Goal: Transaction & Acquisition: Register for event/course

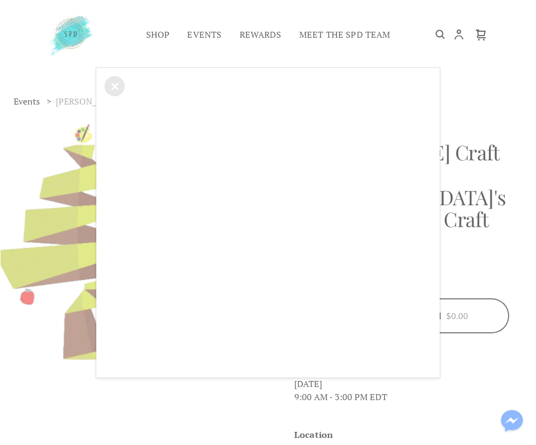
click at [505, 100] on div "×" at bounding box center [268, 222] width 536 height 445
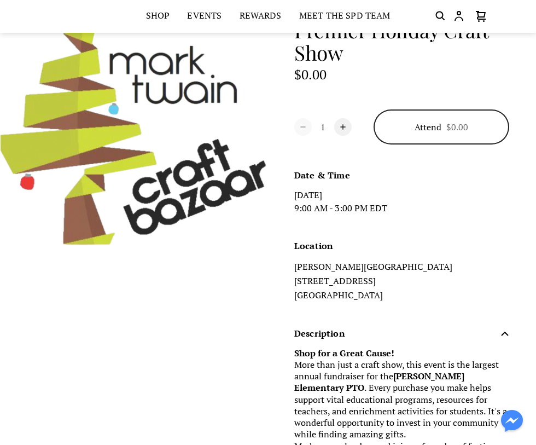
scroll to position [185, 0]
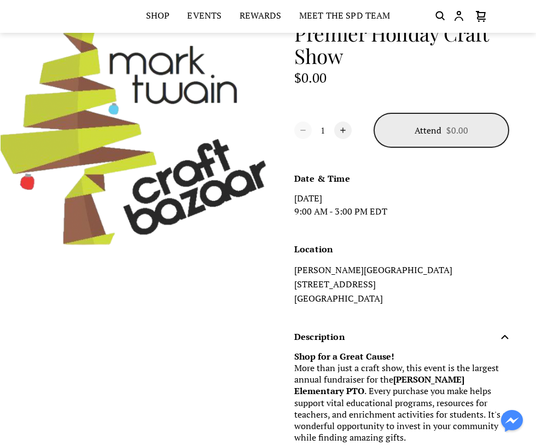
click at [504, 119] on button "Attend $0.00" at bounding box center [442, 130] width 136 height 35
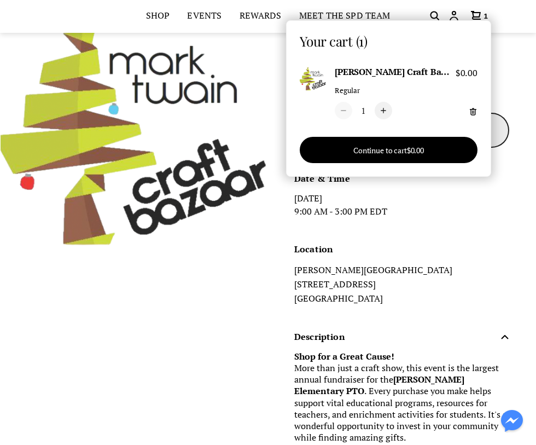
click at [504, 119] on div "Shop Stud Earrings Clip On Earrings Seasonal Earrings Dangle Earrings Shop All …" at bounding box center [268, 391] width 536 height 1153
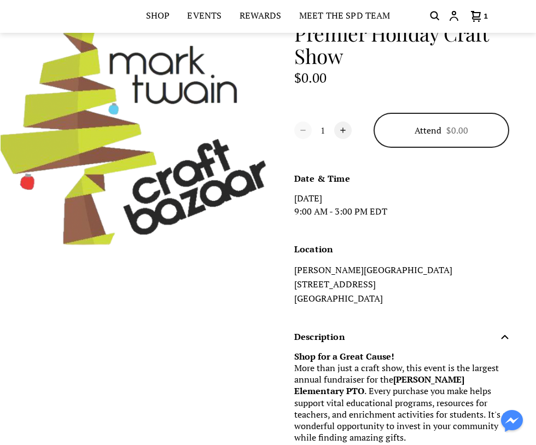
drag, startPoint x: 504, startPoint y: 119, endPoint x: 476, endPoint y: 141, distance: 35.8
click at [476, 141] on form "[PERSON_NAME] Craft Bazaar 2025: [GEOGRAPHIC_DATA]'s Premier Holiday Craft Show…" at bounding box center [401, 268] width 215 height 625
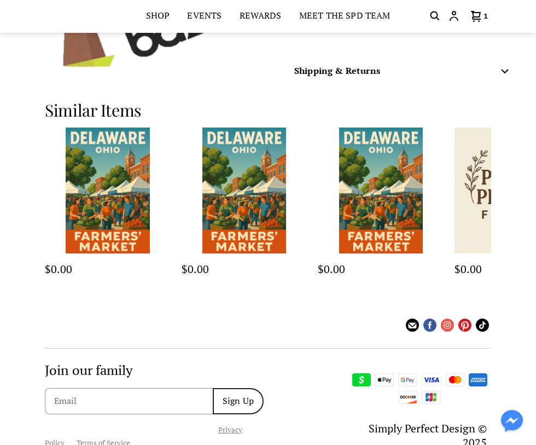
scroll to position [677, 0]
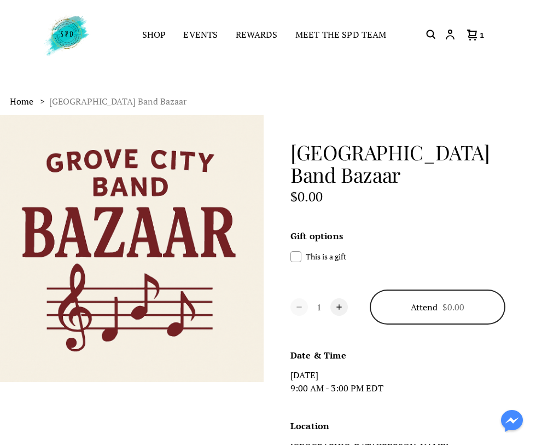
scroll to position [0, 4]
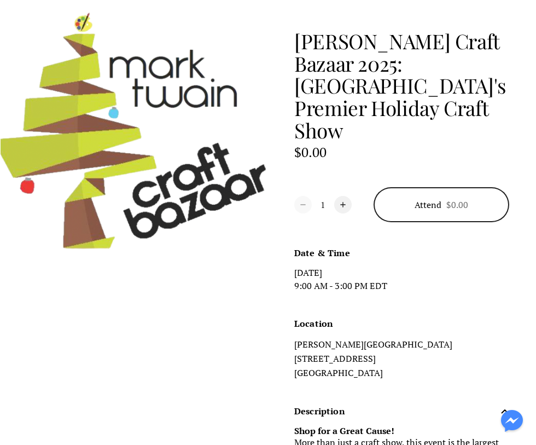
scroll to position [114, 0]
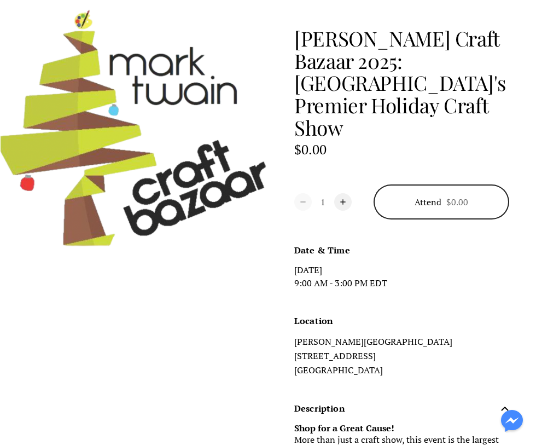
drag, startPoint x: 138, startPoint y: 365, endPoint x: 117, endPoint y: 363, distance: 21.0
click at [120, 363] on div "[PERSON_NAME] Craft Bazaar 2025: [GEOGRAPHIC_DATA]'s Premier Holiday Craft Show…" at bounding box center [268, 326] width 535 height 651
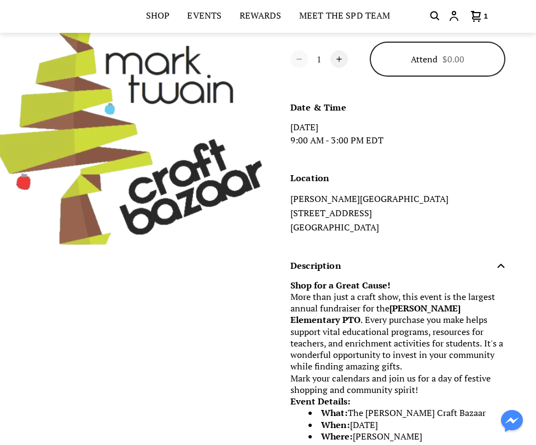
scroll to position [257, 4]
